Goal: Check status: Check status

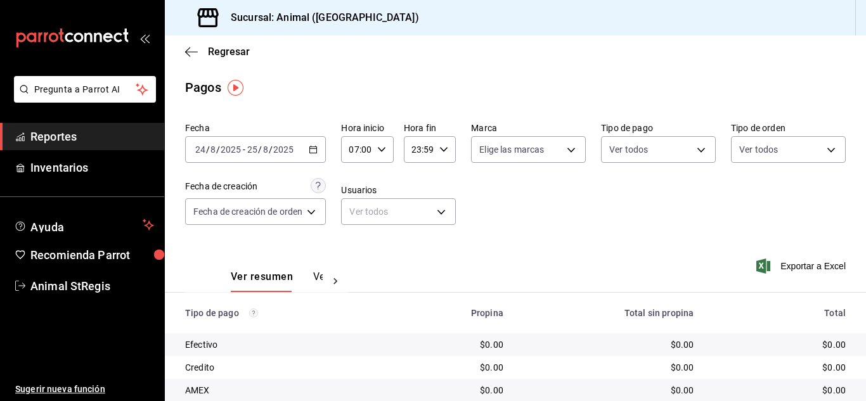
click at [311, 151] on icon "button" at bounding box center [313, 149] width 9 height 9
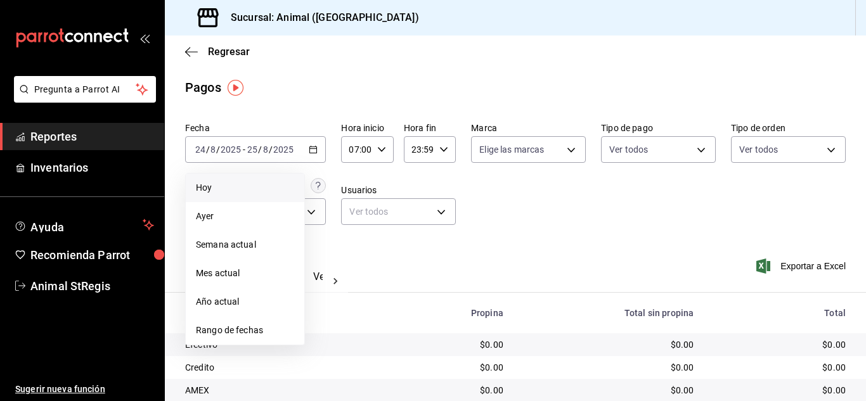
click at [250, 184] on span "Hoy" at bounding box center [245, 187] width 98 height 13
type input "00:00"
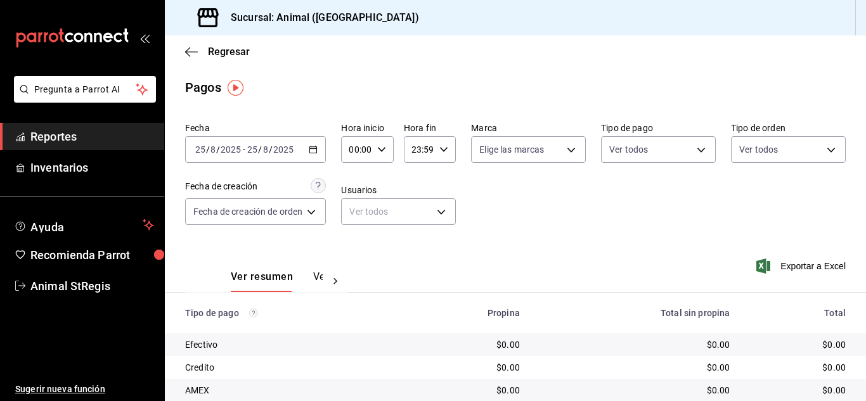
click at [567, 179] on div "Fecha [DATE] [DATE] - [DATE] [DATE] Hora inicio 00:00 Hora inicio Hora fin 23:5…" at bounding box center [515, 178] width 660 height 123
drag, startPoint x: 363, startPoint y: 51, endPoint x: 361, endPoint y: 60, distance: 8.5
click at [362, 58] on div "Regresar" at bounding box center [515, 51] width 701 height 32
click at [480, 146] on body "Pregunta a Parrot AI Reportes Inventarios Ayuda Recomienda Parrot Animal StRegi…" at bounding box center [433, 200] width 866 height 401
click at [490, 198] on label at bounding box center [486, 199] width 16 height 18
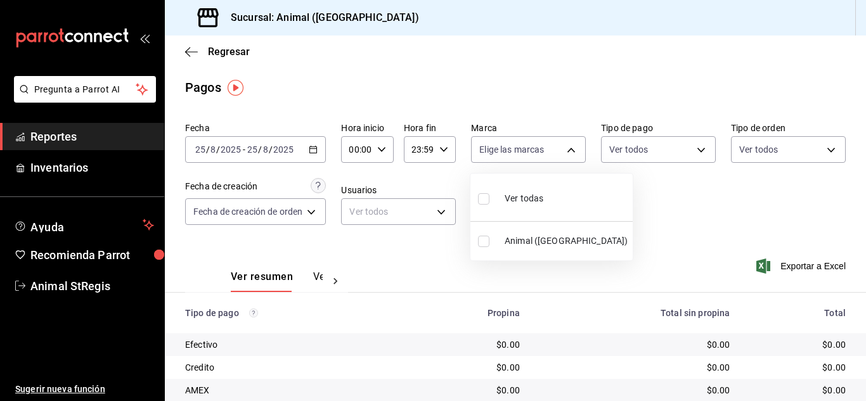
click at [489, 198] on input "checkbox" at bounding box center [483, 198] width 11 height 11
checkbox input "false"
click at [652, 139] on div at bounding box center [433, 200] width 866 height 401
click at [366, 150] on input "00:00" at bounding box center [356, 149] width 30 height 25
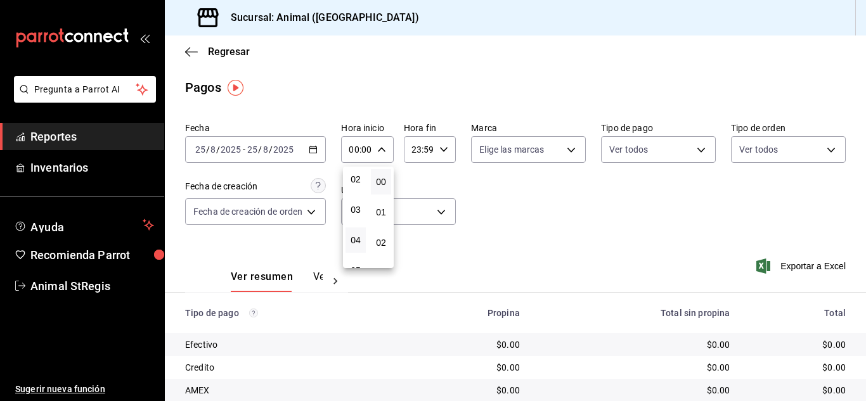
scroll to position [127, 0]
click at [358, 257] on button "07" at bounding box center [355, 267] width 20 height 25
type input "07:00"
click at [479, 210] on div at bounding box center [433, 200] width 866 height 401
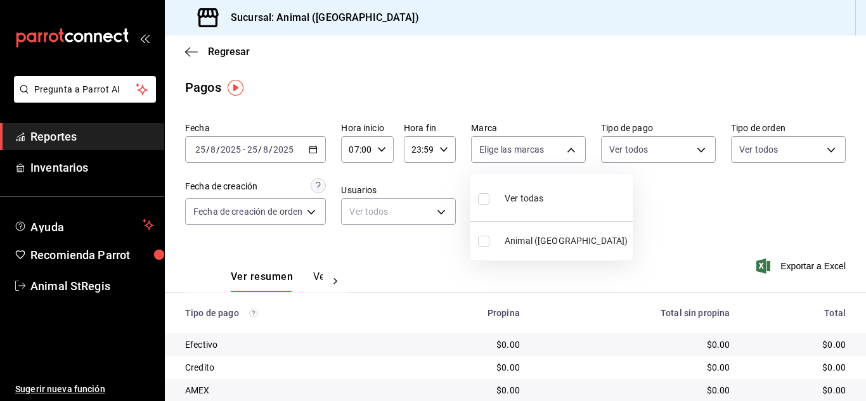
click at [492, 161] on body "Pregunta a Parrot AI Reportes Inventarios Ayuda Recomienda Parrot Animal StRegi…" at bounding box center [433, 200] width 866 height 401
click at [478, 199] on input "checkbox" at bounding box center [483, 198] width 11 height 11
checkbox input "true"
type input "3f39fcdc-c8c4-4fff-883a-47b345d9391c"
checkbox input "true"
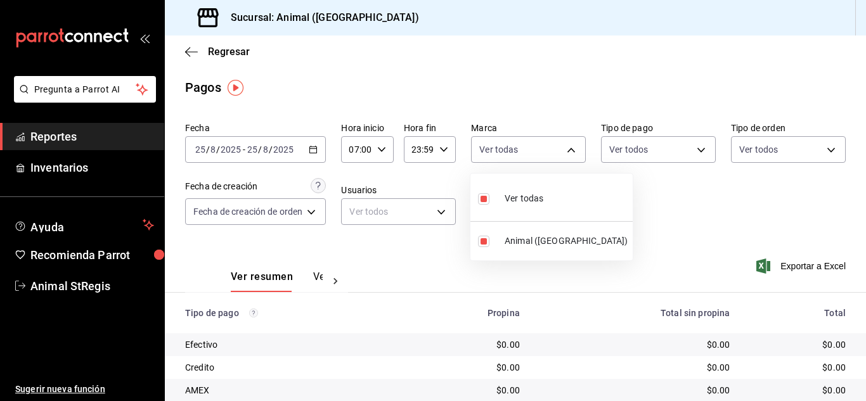
click at [745, 196] on div at bounding box center [433, 200] width 866 height 401
click at [653, 153] on body "Pregunta a Parrot AI Reportes Inventarios Ayuda Recomienda Parrot Animal StRegi…" at bounding box center [433, 200] width 866 height 401
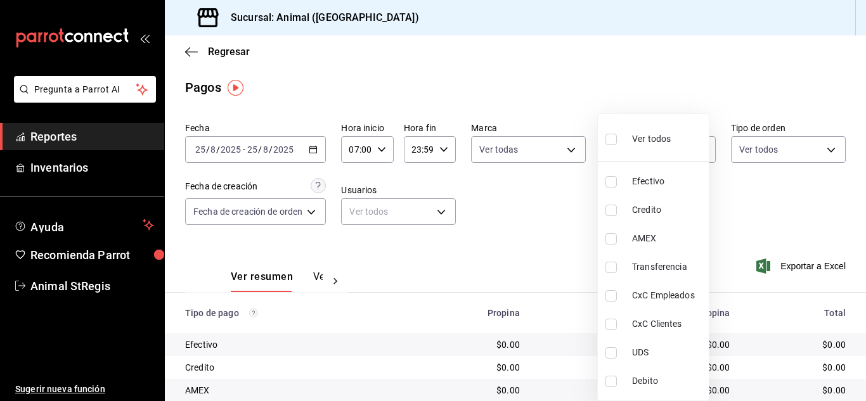
click at [615, 142] on input "checkbox" at bounding box center [610, 139] width 11 height 11
checkbox input "true"
type input "5a0f3365-d715-4940-adc4-656debb7822a,fc07b02b-84a7-4dba-9bff-98bba82b1290,ff2b0…"
checkbox input "true"
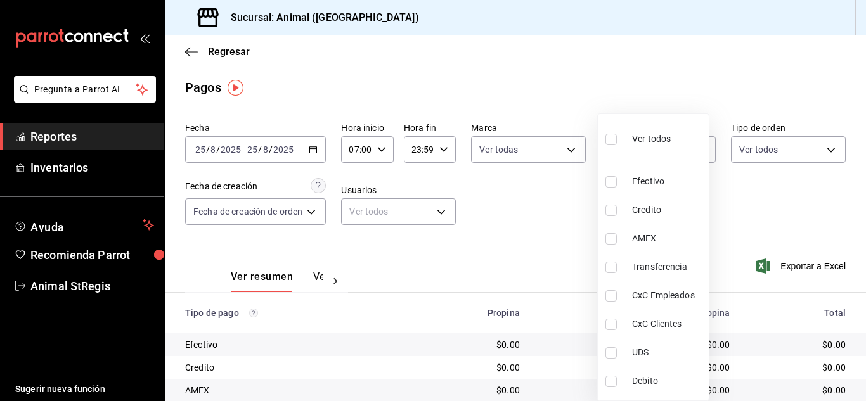
checkbox input "true"
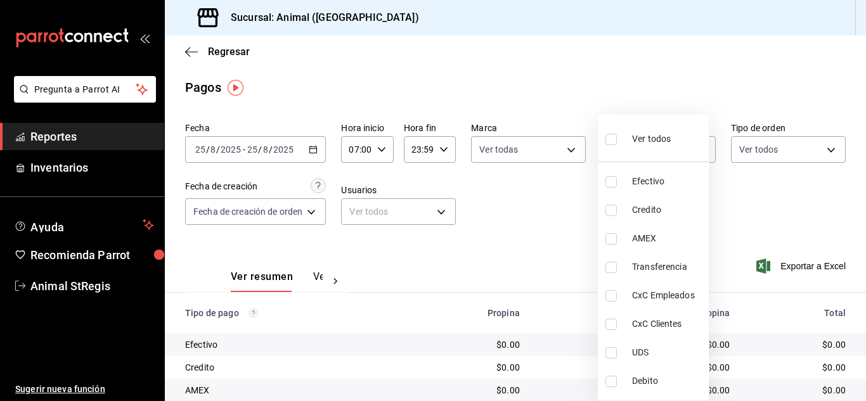
checkbox input "true"
click at [573, 98] on div at bounding box center [433, 200] width 866 height 401
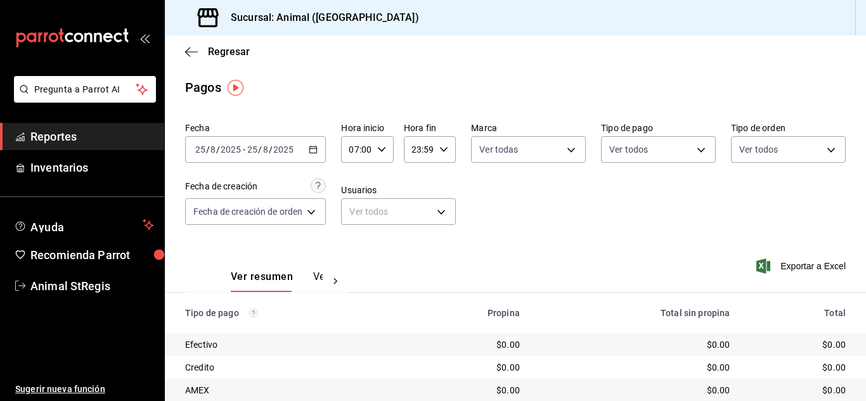
click at [629, 90] on div "Pagos" at bounding box center [515, 87] width 701 height 19
